Goal: Submit feedback/report problem

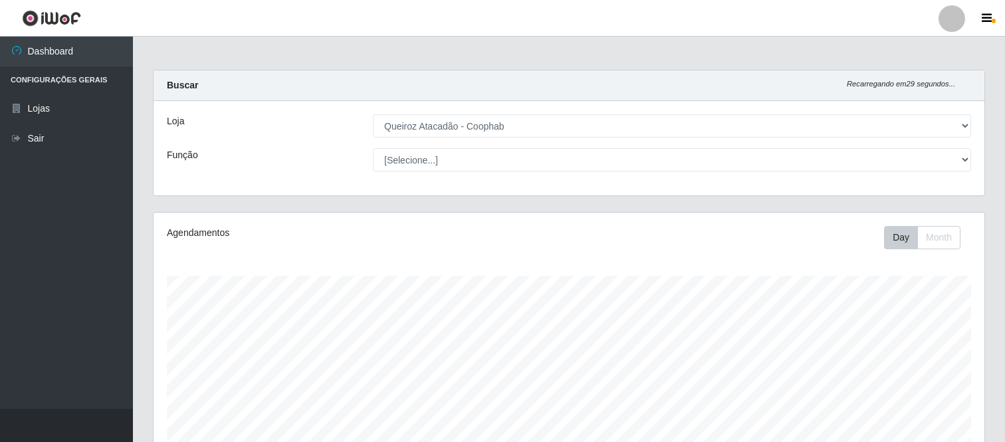
select select "463"
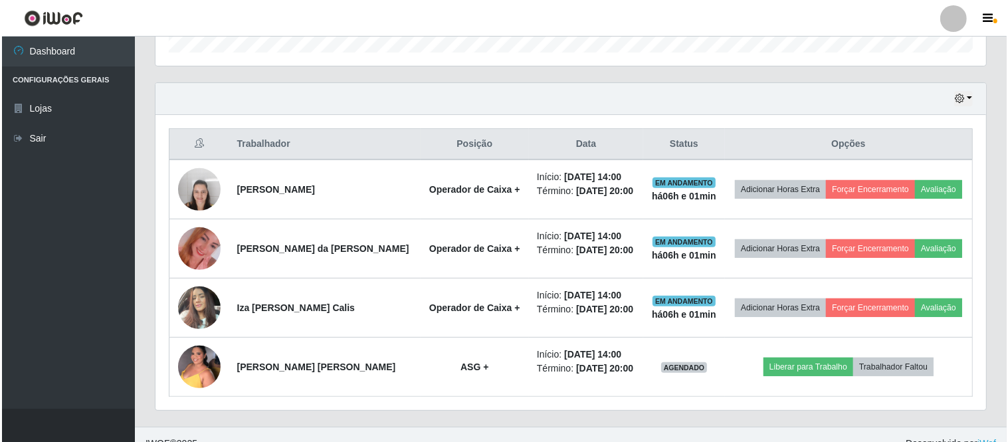
scroll to position [441, 0]
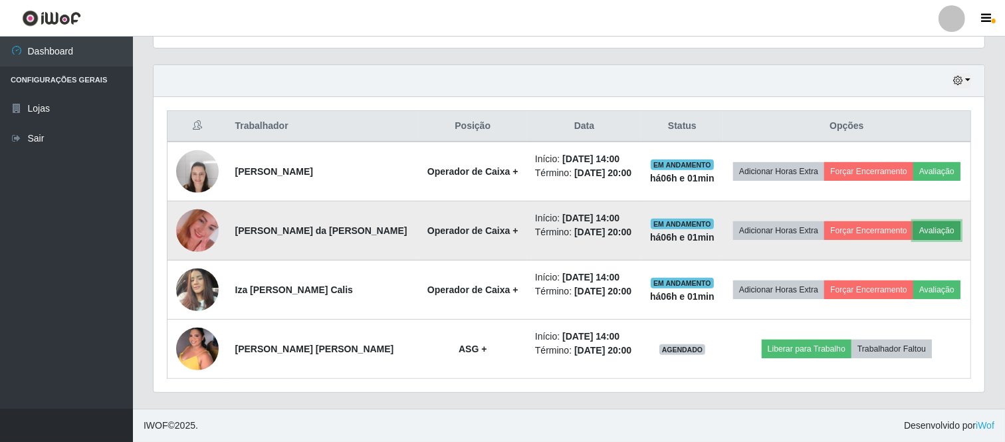
click at [945, 229] on button "Avaliação" at bounding box center [936, 230] width 47 height 19
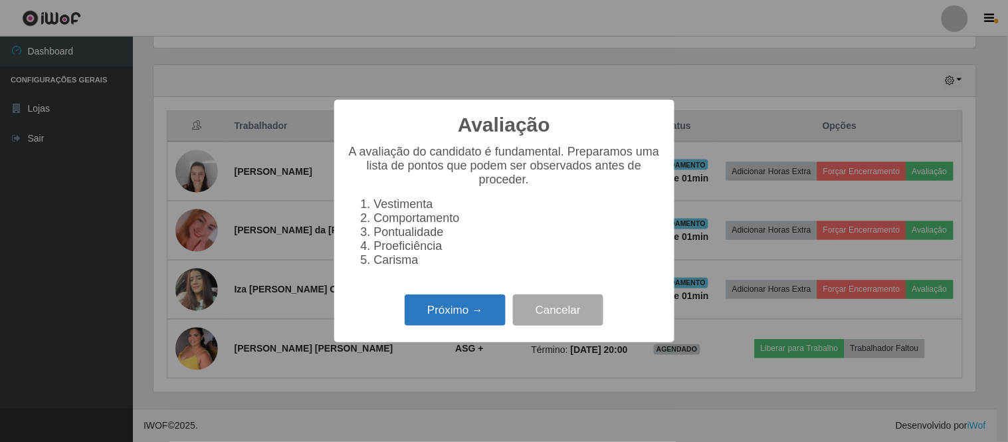
click at [464, 321] on button "Próximo →" at bounding box center [455, 309] width 101 height 31
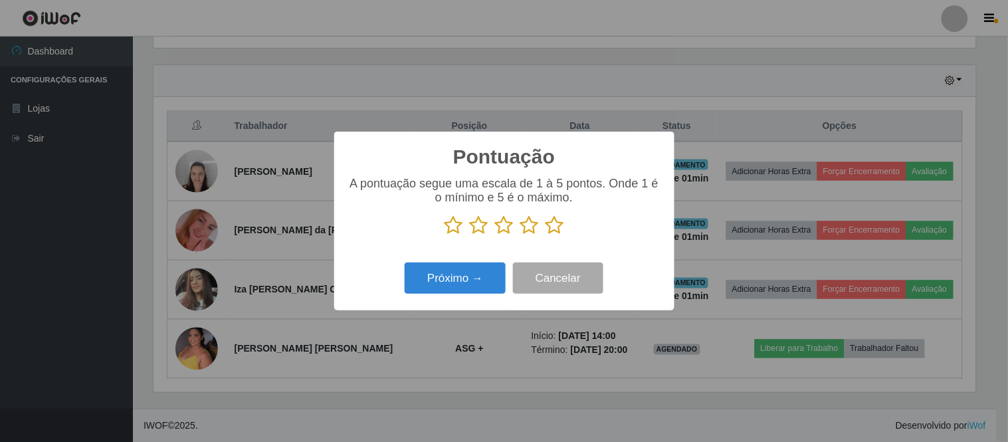
click at [555, 227] on icon at bounding box center [555, 225] width 19 height 20
click at [546, 235] on input "radio" at bounding box center [546, 235] width 0 height 0
click at [450, 281] on button "Próximo →" at bounding box center [455, 278] width 101 height 31
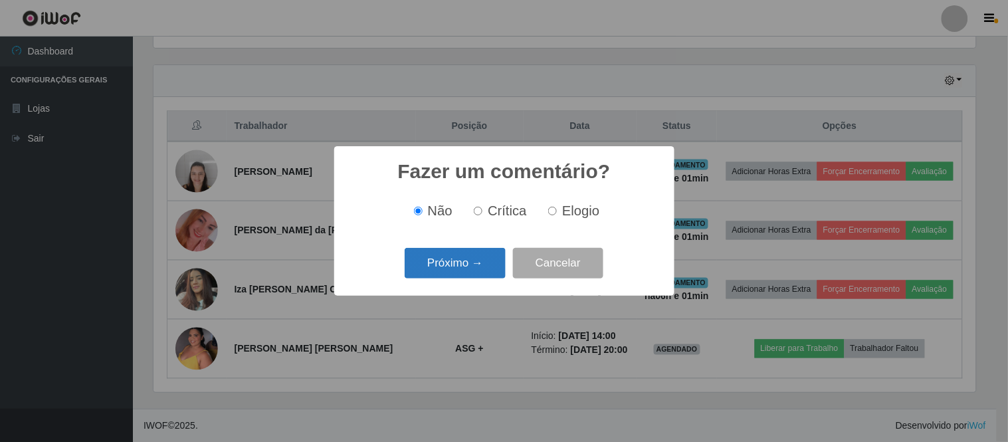
click at [471, 267] on button "Próximo →" at bounding box center [455, 263] width 101 height 31
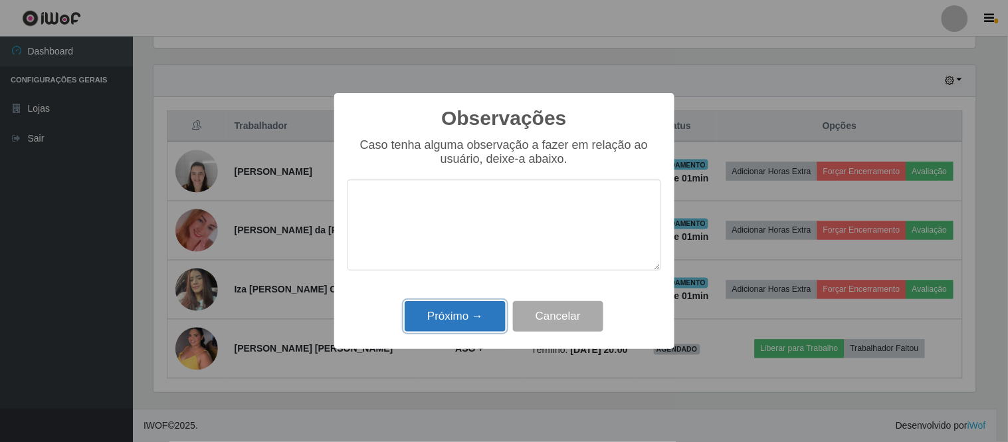
click at [470, 311] on button "Próximo →" at bounding box center [455, 316] width 101 height 31
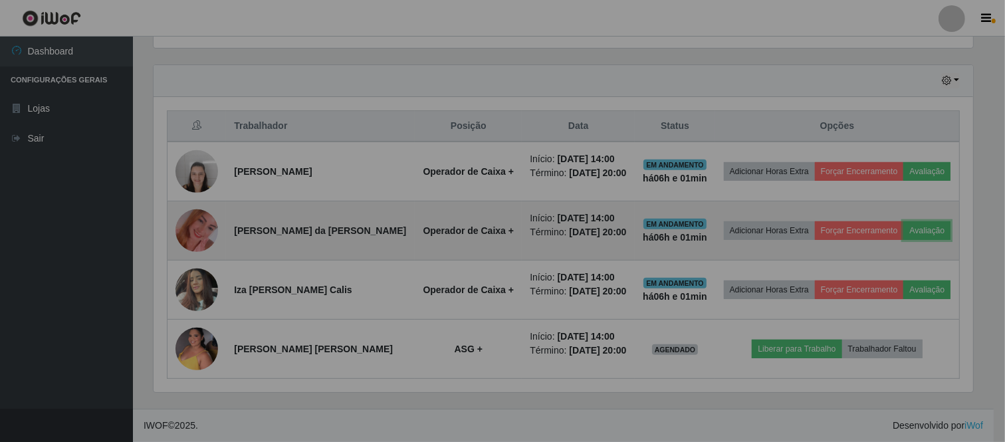
scroll to position [275, 831]
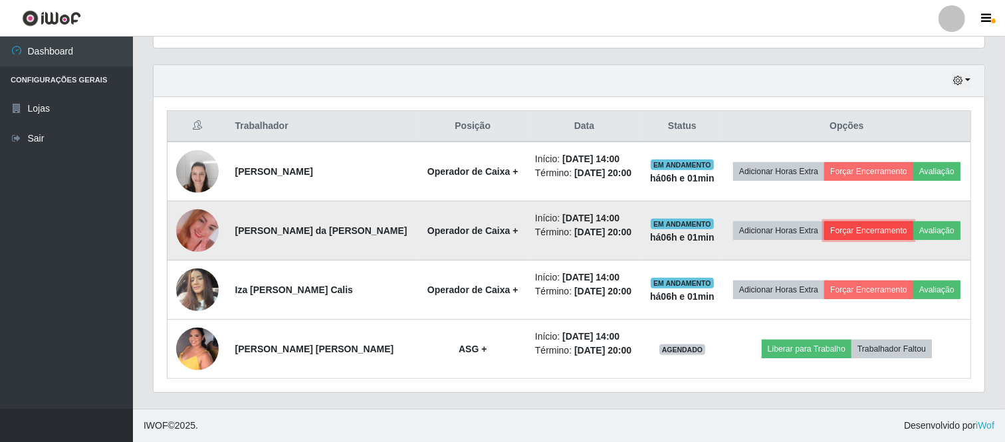
click at [861, 231] on button "Forçar Encerramento" at bounding box center [868, 230] width 89 height 19
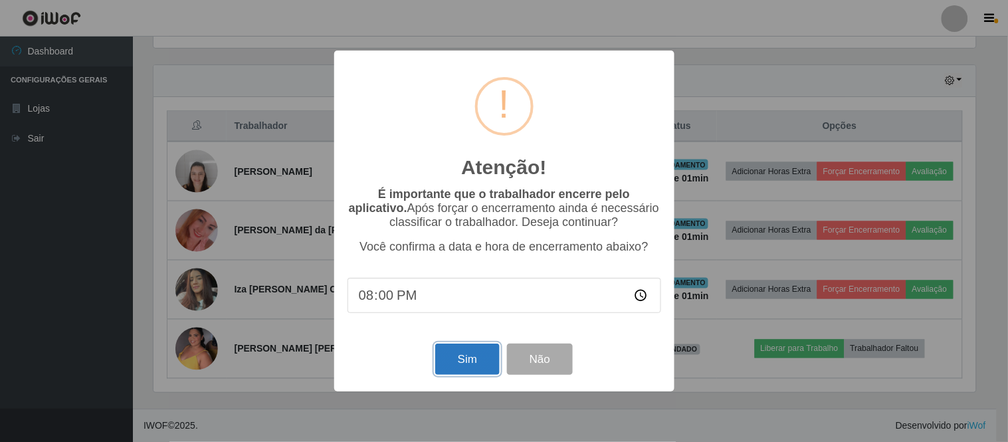
click at [474, 359] on button "Sim" at bounding box center [467, 359] width 64 height 31
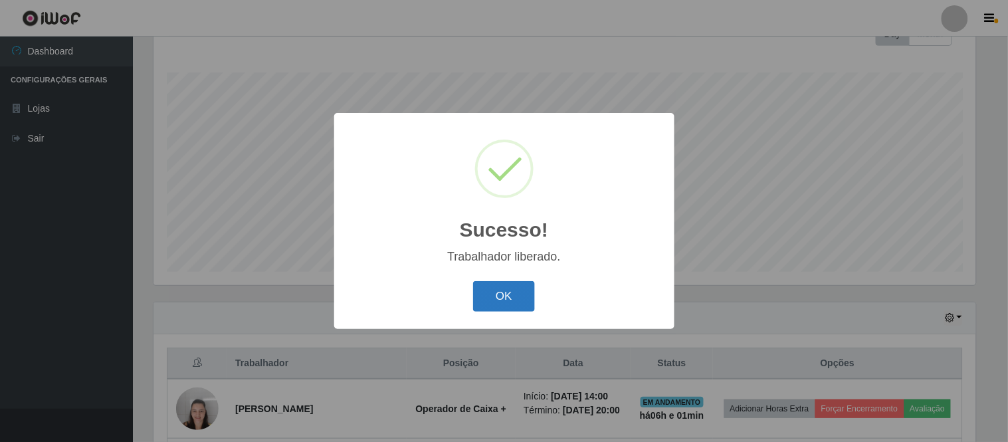
click at [500, 287] on button "OK" at bounding box center [504, 296] width 62 height 31
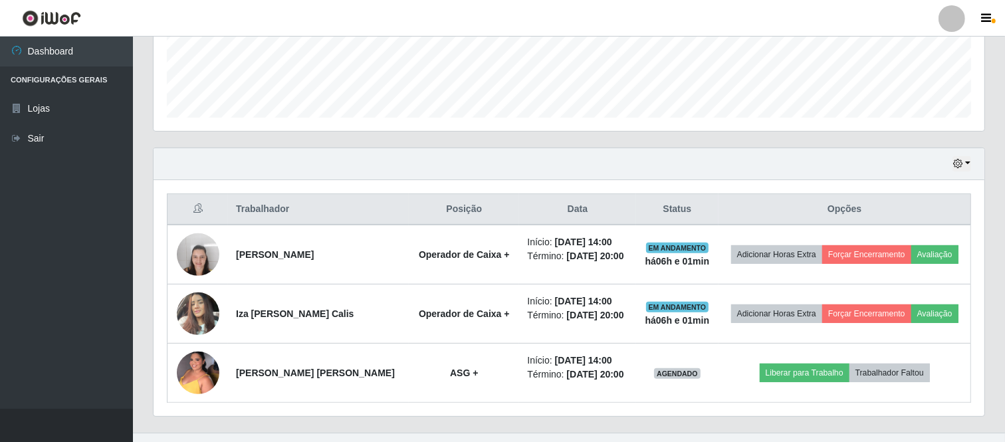
scroll to position [382, 0]
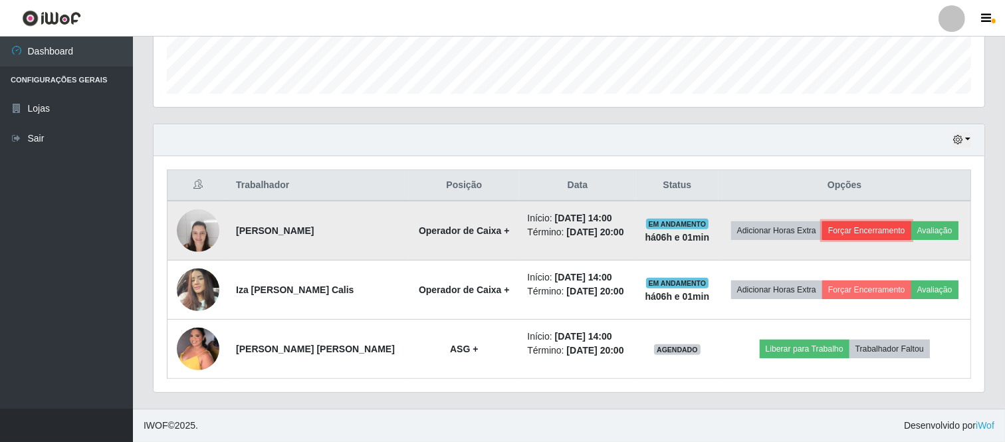
click at [868, 231] on button "Forçar Encerramento" at bounding box center [866, 230] width 89 height 19
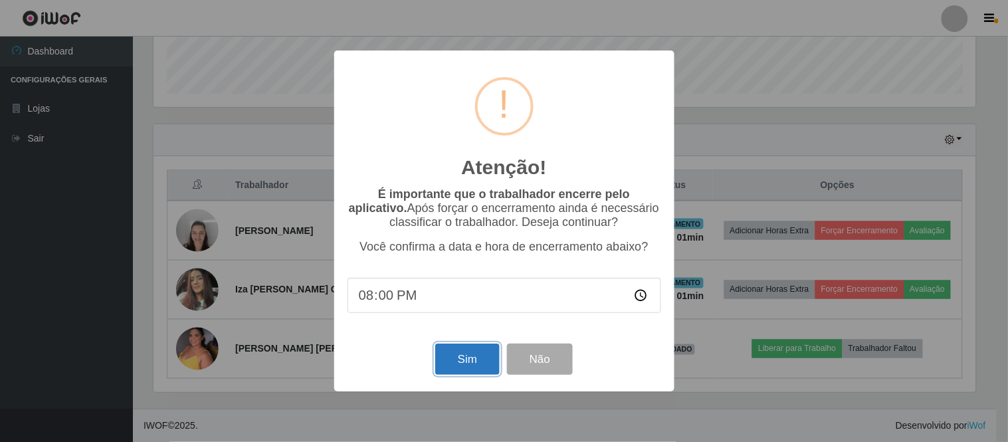
click at [473, 359] on button "Sim" at bounding box center [467, 359] width 64 height 31
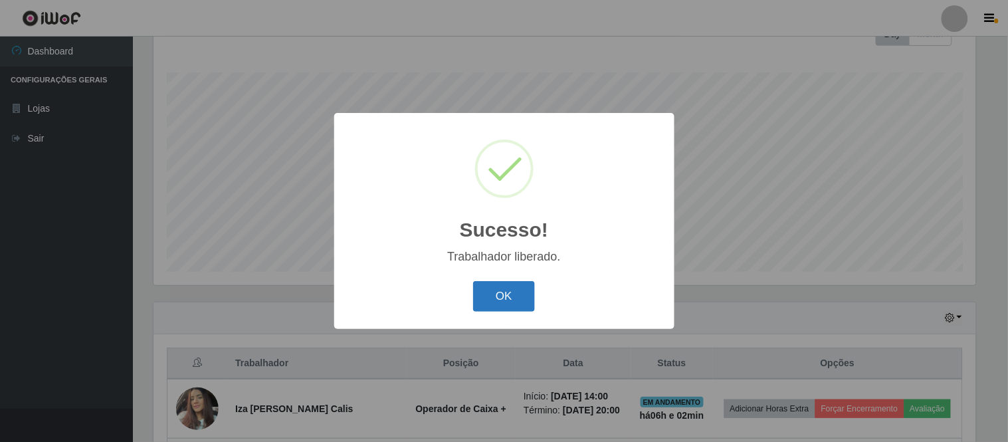
click at [505, 294] on button "OK" at bounding box center [504, 296] width 62 height 31
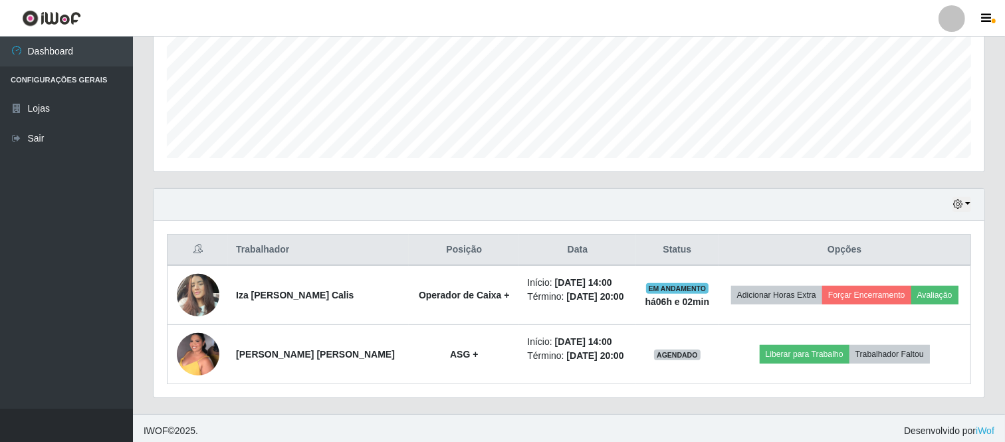
scroll to position [0, 0]
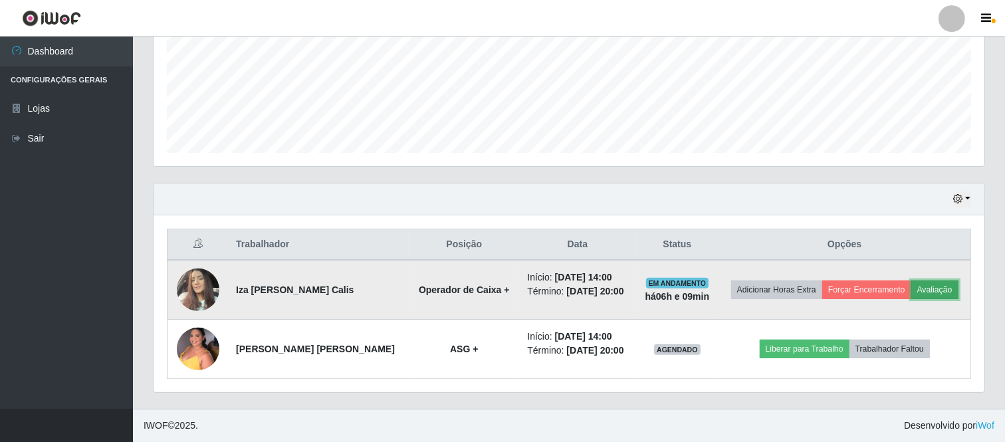
click at [932, 293] on button "Avaliação" at bounding box center [934, 290] width 47 height 19
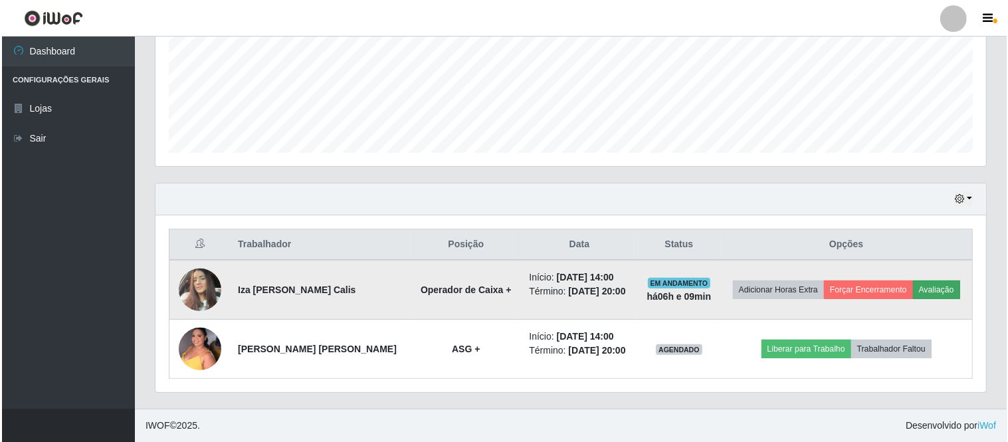
scroll to position [275, 822]
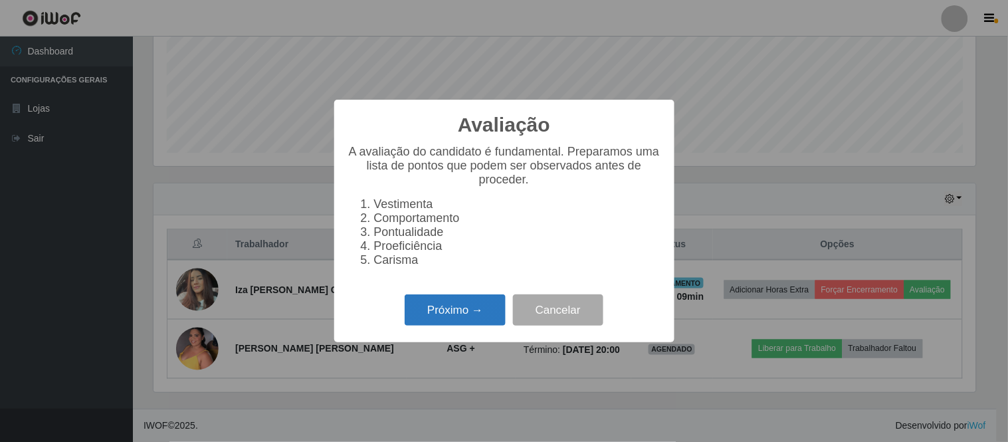
click at [447, 314] on button "Próximo →" at bounding box center [455, 309] width 101 height 31
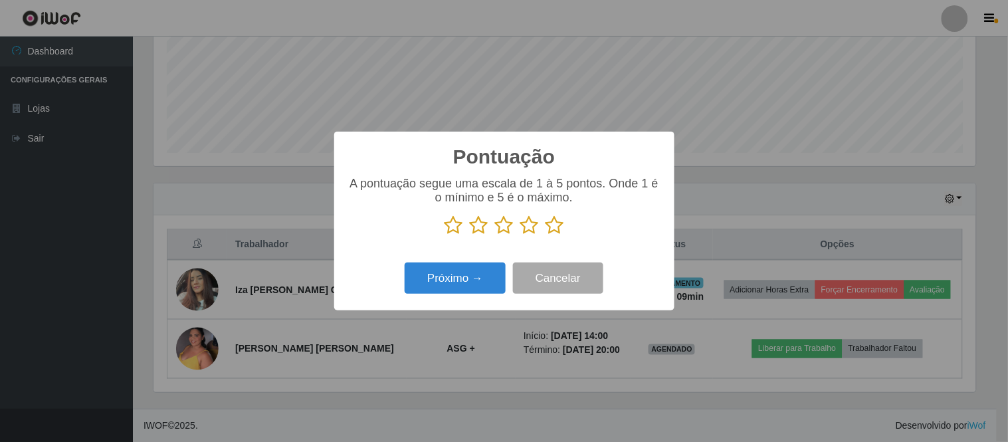
click at [552, 227] on icon at bounding box center [555, 225] width 19 height 20
click at [546, 235] on input "radio" at bounding box center [546, 235] width 0 height 0
click at [455, 278] on button "Próximo →" at bounding box center [455, 278] width 101 height 31
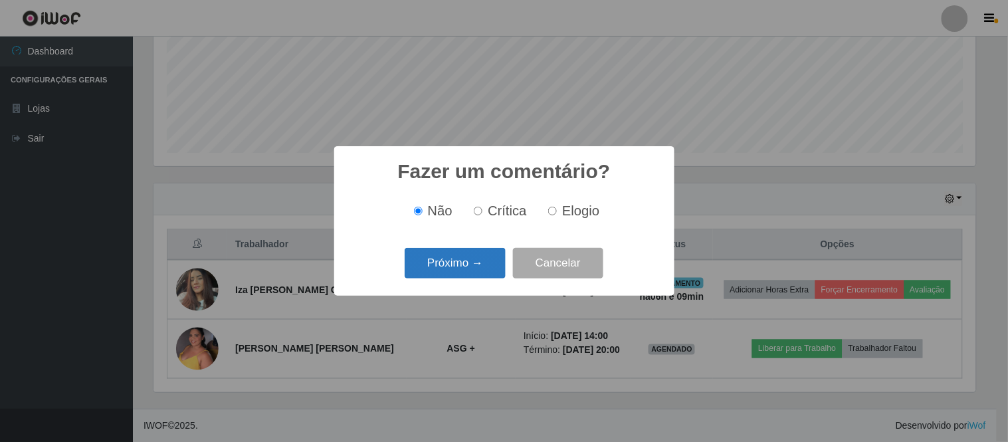
click at [463, 263] on button "Próximo →" at bounding box center [455, 263] width 101 height 31
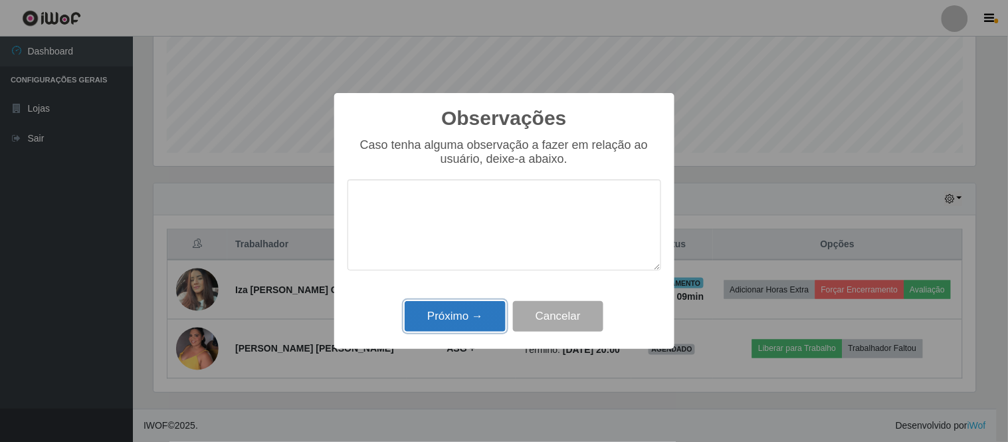
click at [455, 318] on button "Próximo →" at bounding box center [455, 316] width 101 height 31
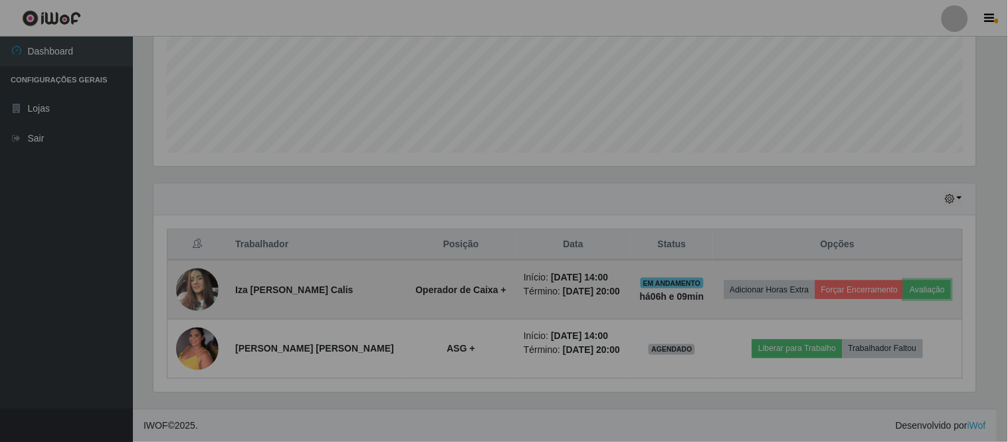
scroll to position [275, 831]
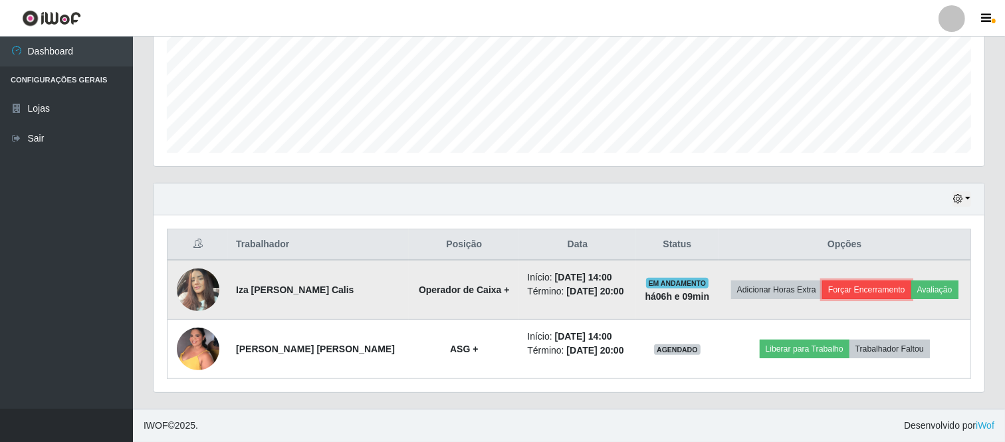
click at [875, 290] on button "Forçar Encerramento" at bounding box center [866, 290] width 89 height 19
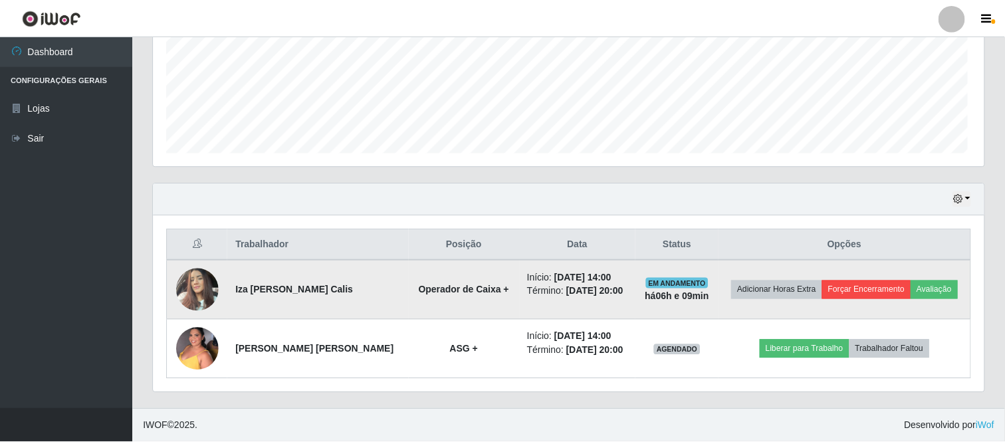
scroll to position [275, 822]
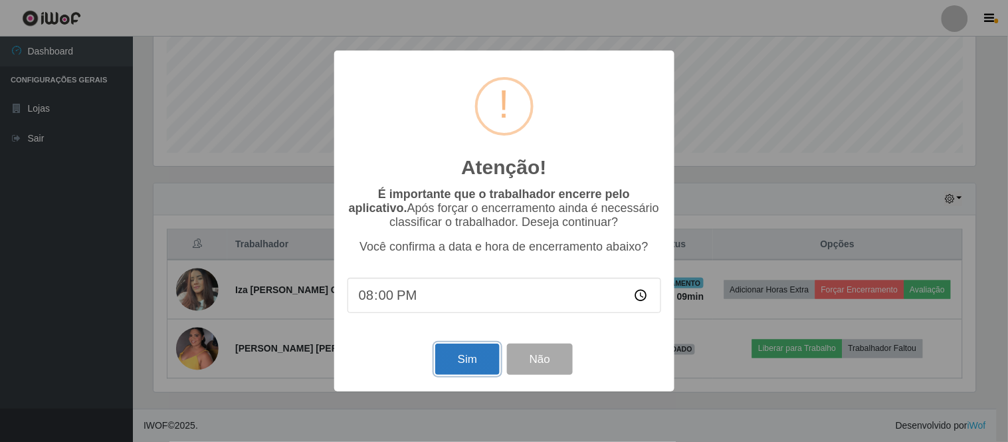
click at [463, 366] on button "Sim" at bounding box center [467, 359] width 64 height 31
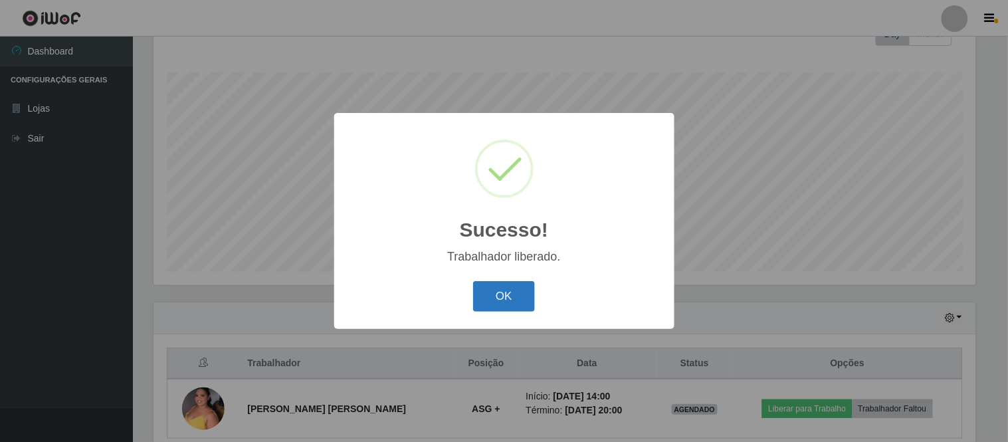
click at [505, 294] on button "OK" at bounding box center [504, 296] width 62 height 31
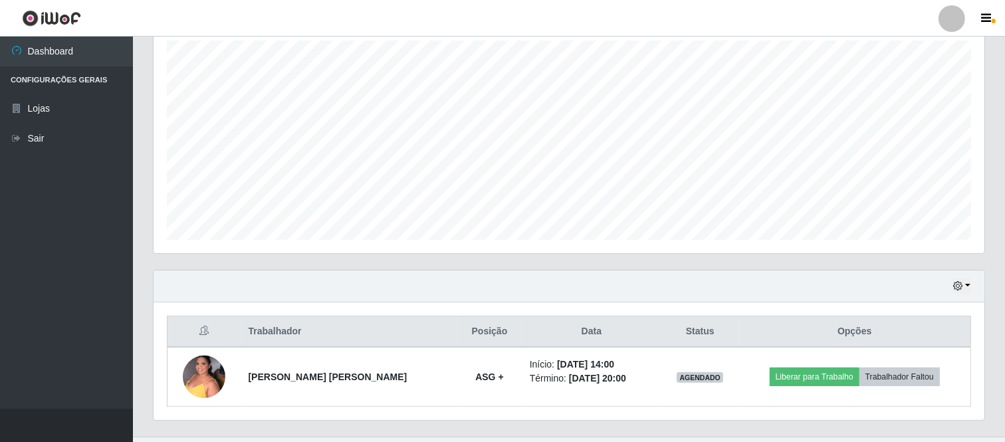
scroll to position [263, 0]
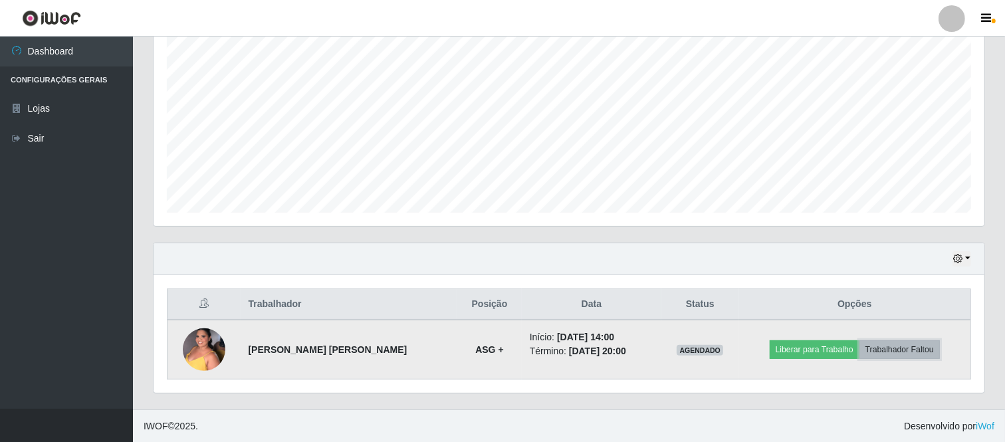
click at [895, 355] on button "Trabalhador Faltou" at bounding box center [900, 349] width 80 height 19
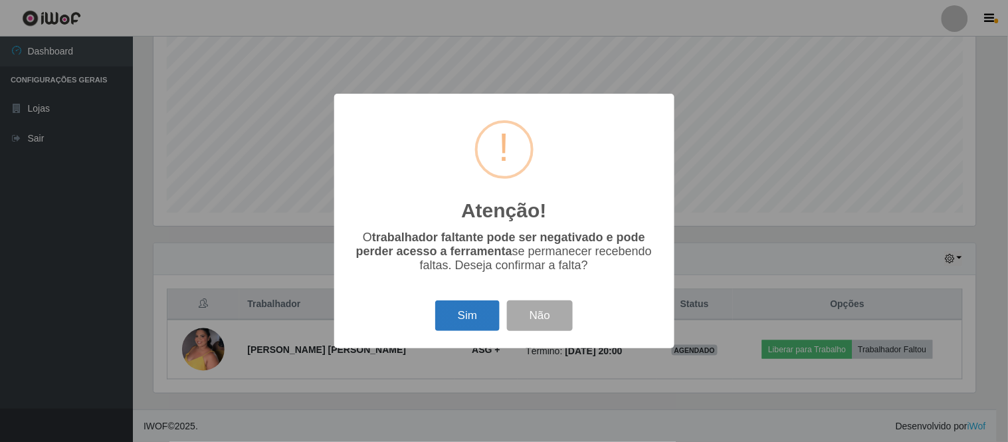
click at [467, 317] on button "Sim" at bounding box center [467, 315] width 64 height 31
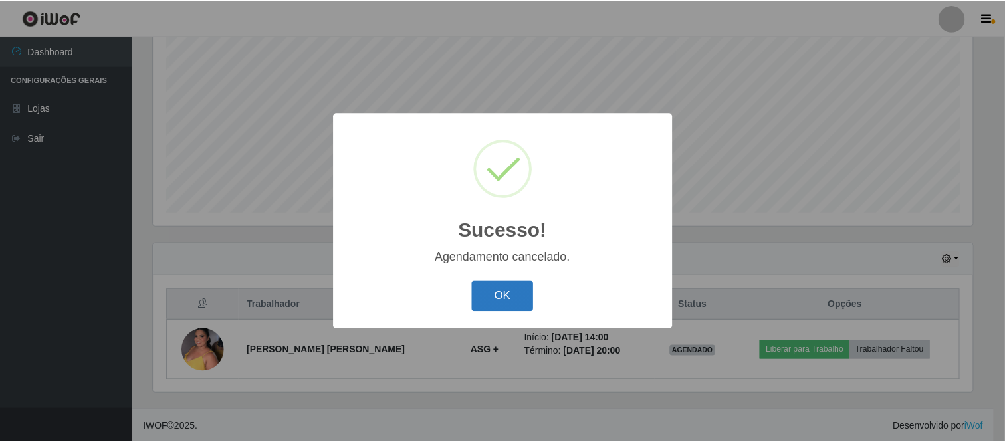
scroll to position [203, 0]
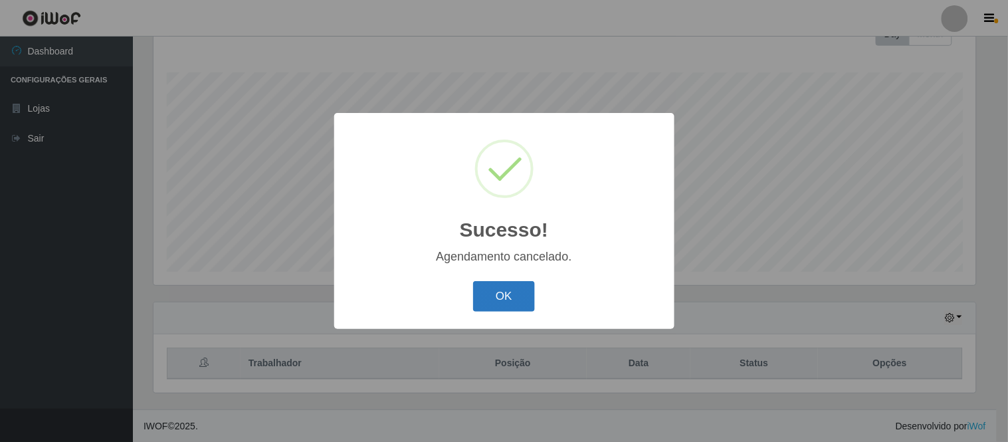
click at [500, 300] on button "OK" at bounding box center [504, 296] width 62 height 31
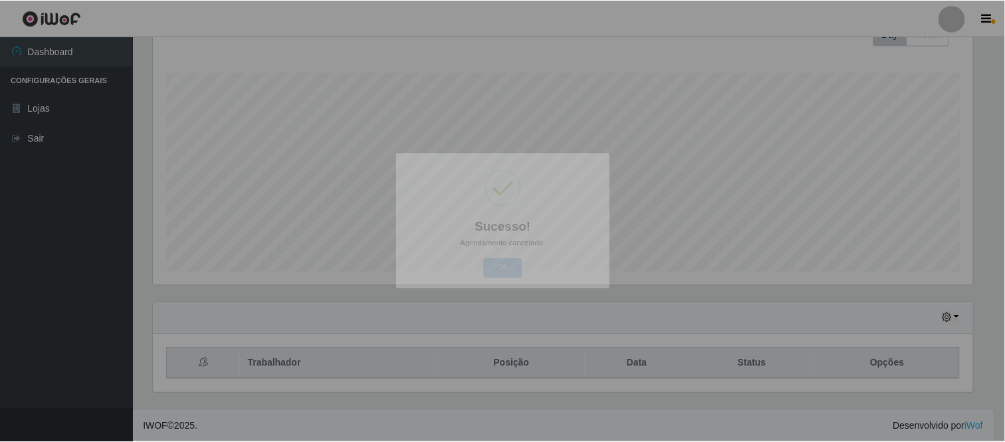
scroll to position [275, 831]
